Goal: Information Seeking & Learning: Learn about a topic

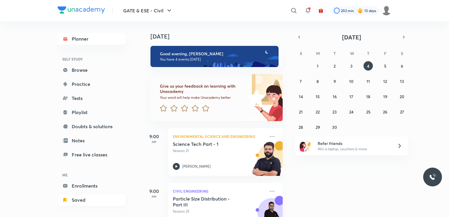
click at [82, 197] on link "Saved" at bounding box center [92, 200] width 68 height 12
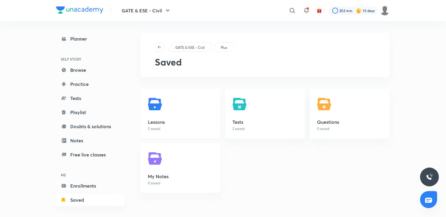
click at [176, 130] on p "5 saved" at bounding box center [181, 128] width 66 height 5
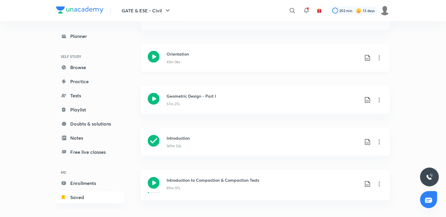
scroll to position [98, 0]
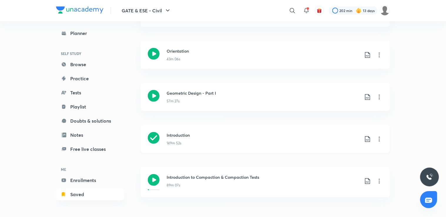
click at [380, 143] on div "Introduction 149m 52s" at bounding box center [275, 139] width 216 height 14
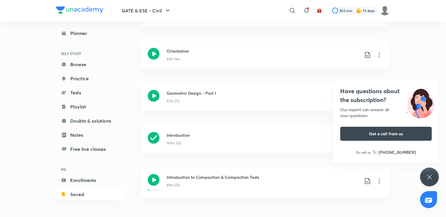
click at [433, 174] on icon at bounding box center [429, 177] width 7 height 7
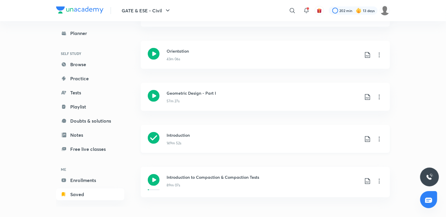
click at [379, 138] on icon at bounding box center [379, 139] width 7 height 7
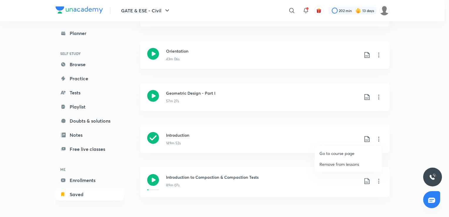
click at [347, 152] on p "Go to course page" at bounding box center [337, 153] width 35 height 6
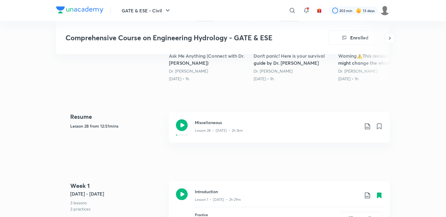
scroll to position [248, 0]
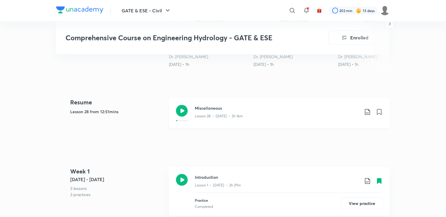
click at [234, 113] on div "Lesson 28 • [DATE] • 2h 16m" at bounding box center [277, 115] width 165 height 8
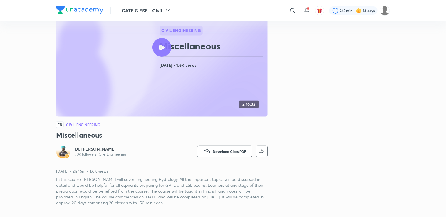
scroll to position [65, 0]
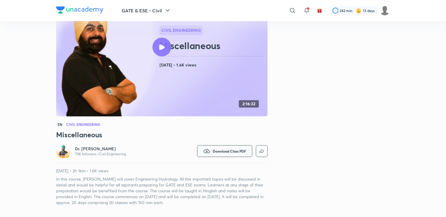
click at [223, 154] on button "Download Class PDF" at bounding box center [224, 151] width 55 height 12
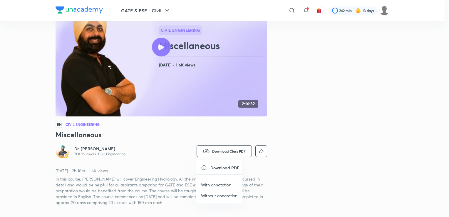
click at [211, 186] on p "With annotation" at bounding box center [216, 185] width 30 height 6
